Goal: Transaction & Acquisition: Purchase product/service

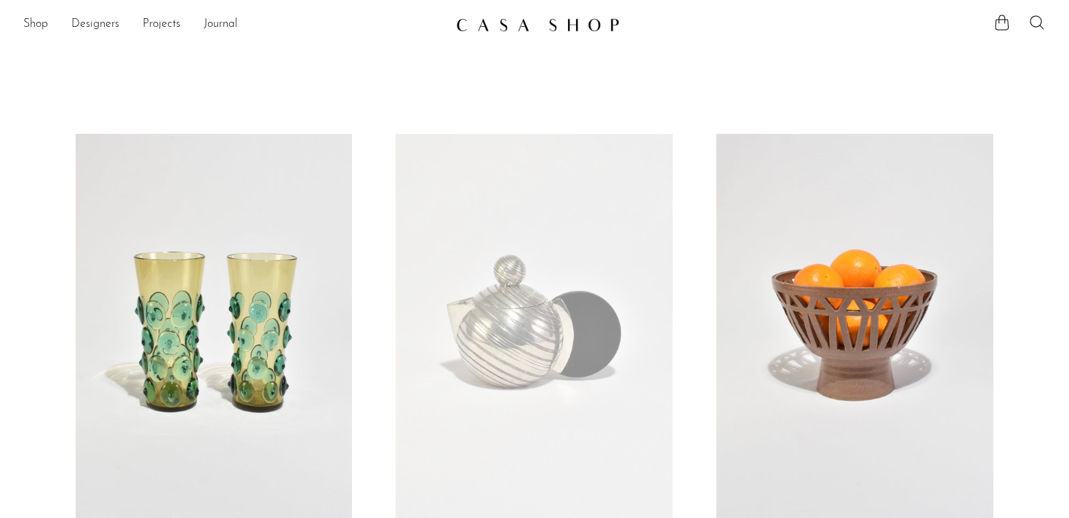
click at [49, 18] on ul "Shop Featured New Arrivals Bestsellers Coming Soon Jewelry Jewelry All Earrings…" at bounding box center [233, 24] width 421 height 25
click at [46, 22] on link "Shop" at bounding box center [35, 24] width 25 height 19
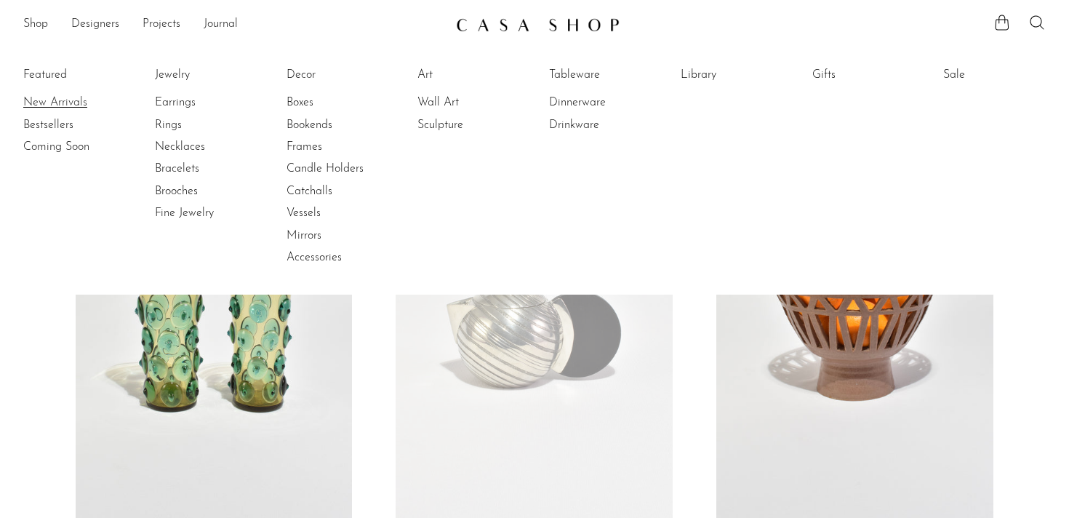
click at [75, 97] on link "New Arrivals" at bounding box center [77, 103] width 109 height 16
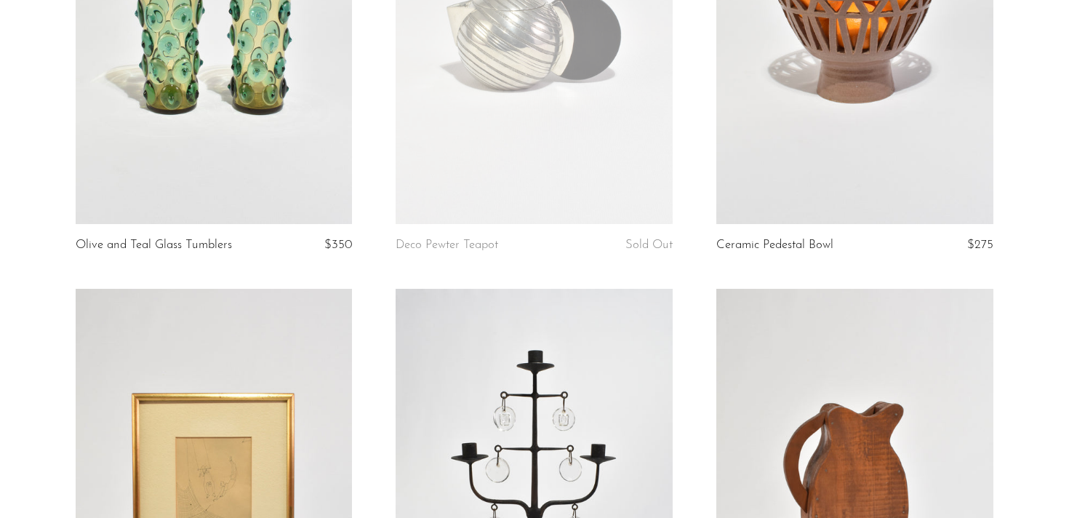
scroll to position [279, 0]
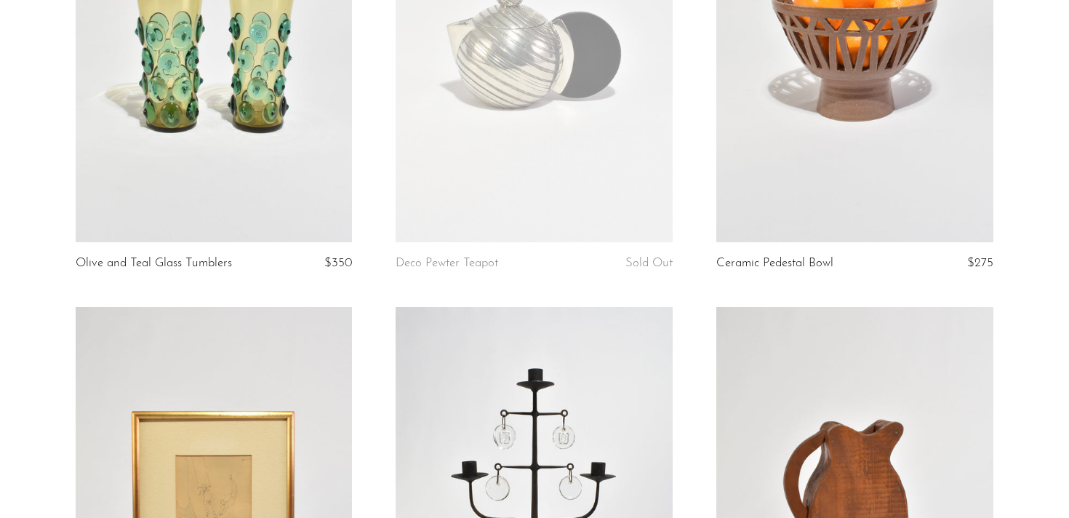
click at [167, 222] on link at bounding box center [214, 49] width 277 height 388
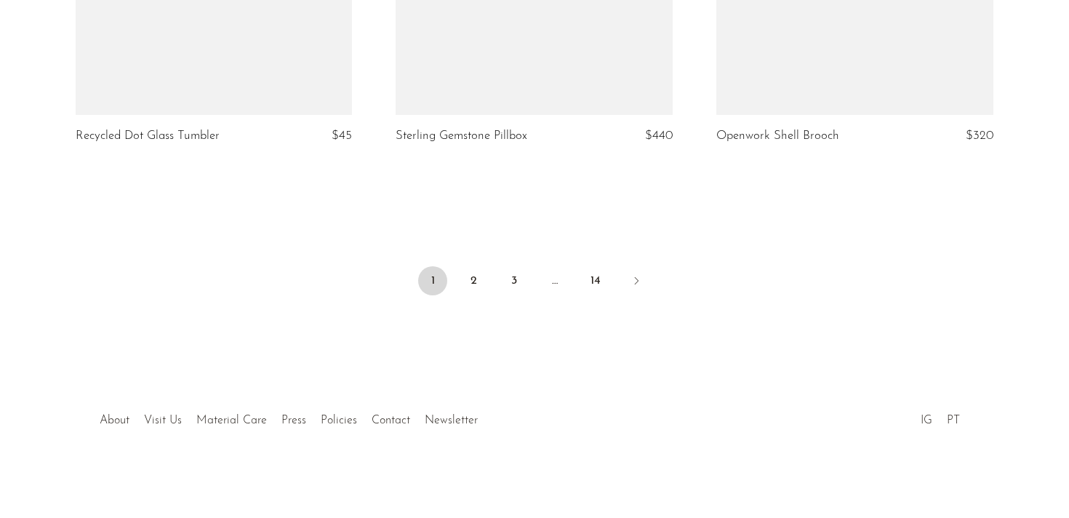
scroll to position [5434, 0]
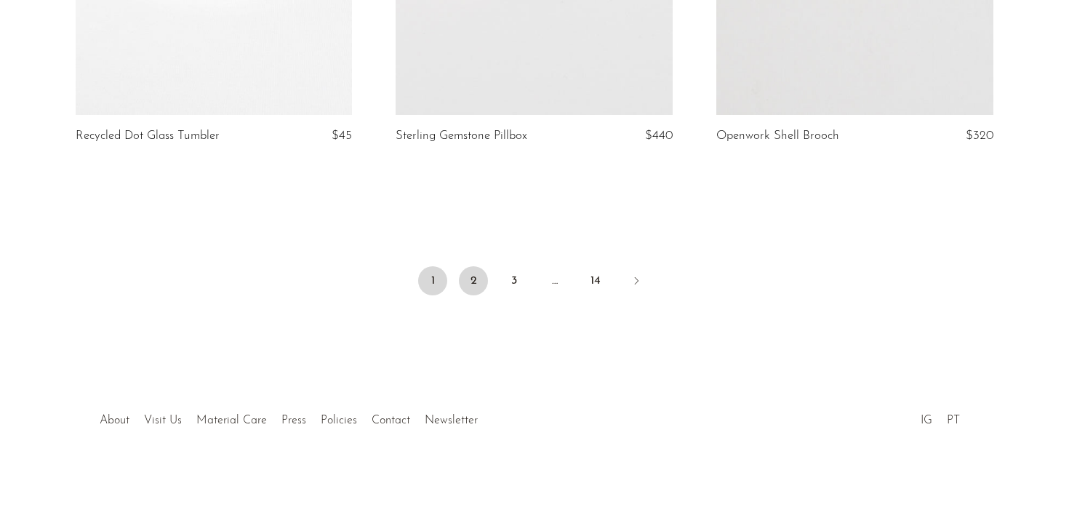
click at [479, 289] on link "2" at bounding box center [473, 280] width 29 height 29
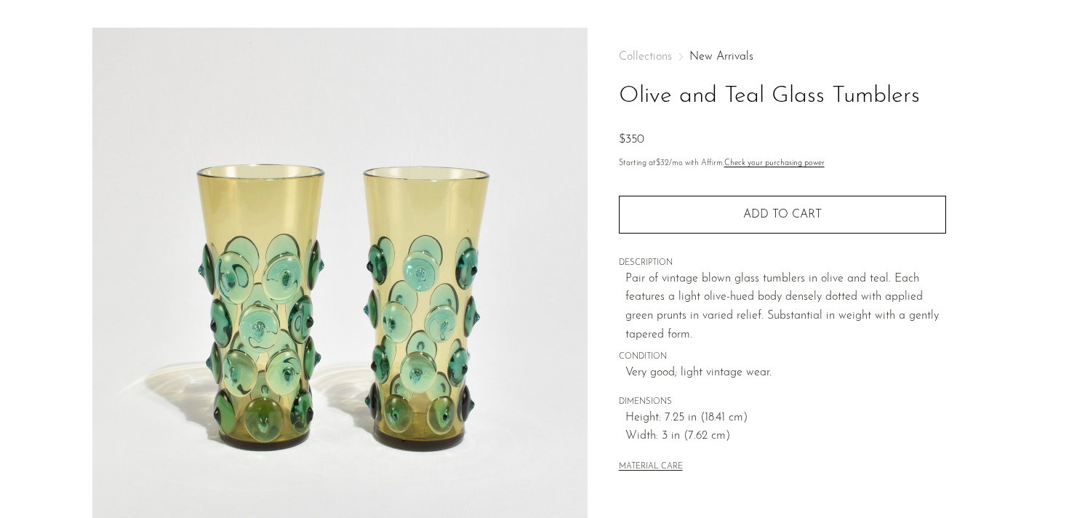
scroll to position [41, 0]
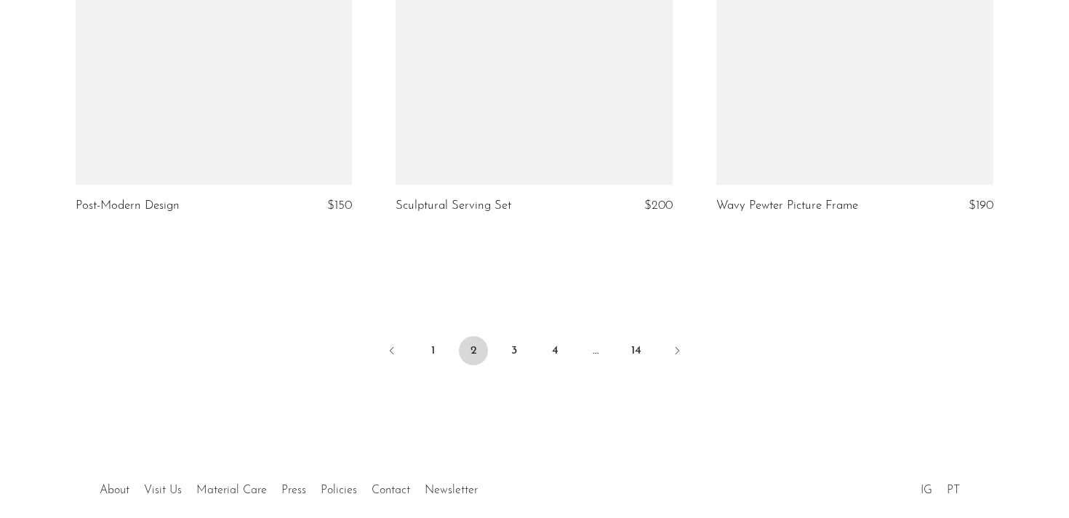
scroll to position [5407, 0]
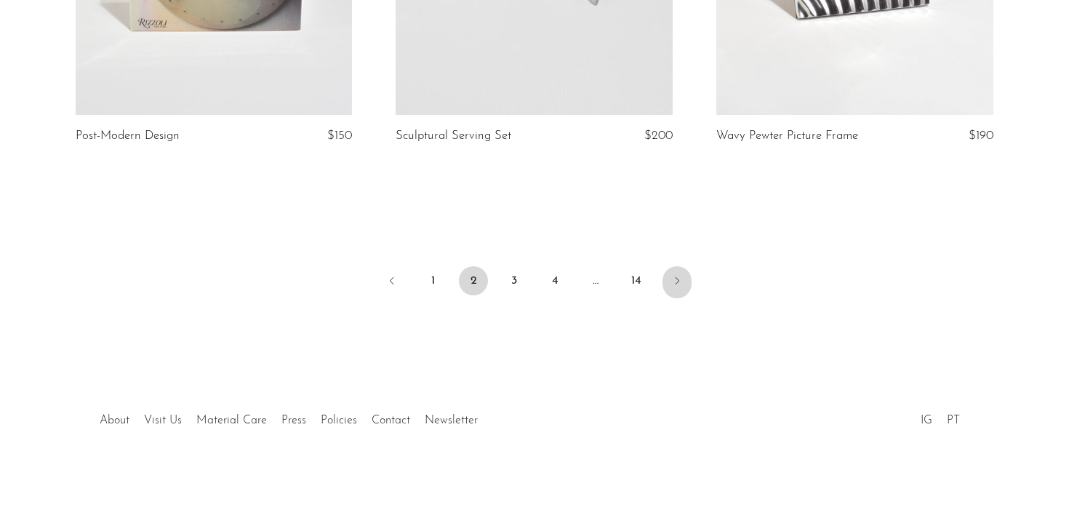
click at [674, 287] on link "Next" at bounding box center [676, 282] width 29 height 32
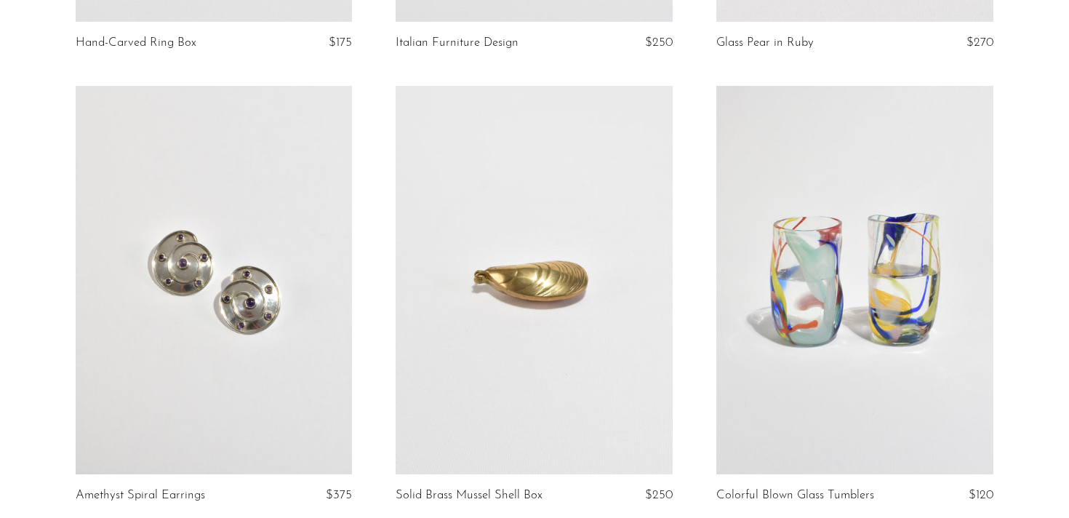
scroll to position [2465, 0]
